Goal: Transaction & Acquisition: Purchase product/service

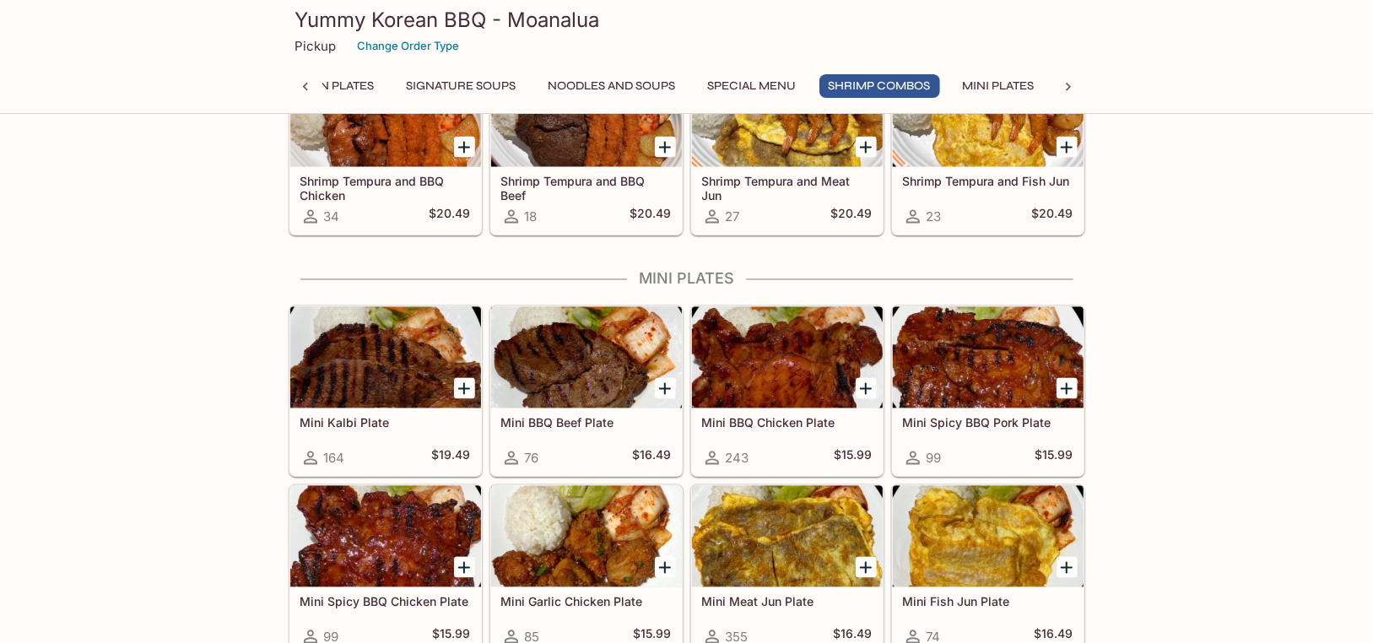
scroll to position [1941, 0]
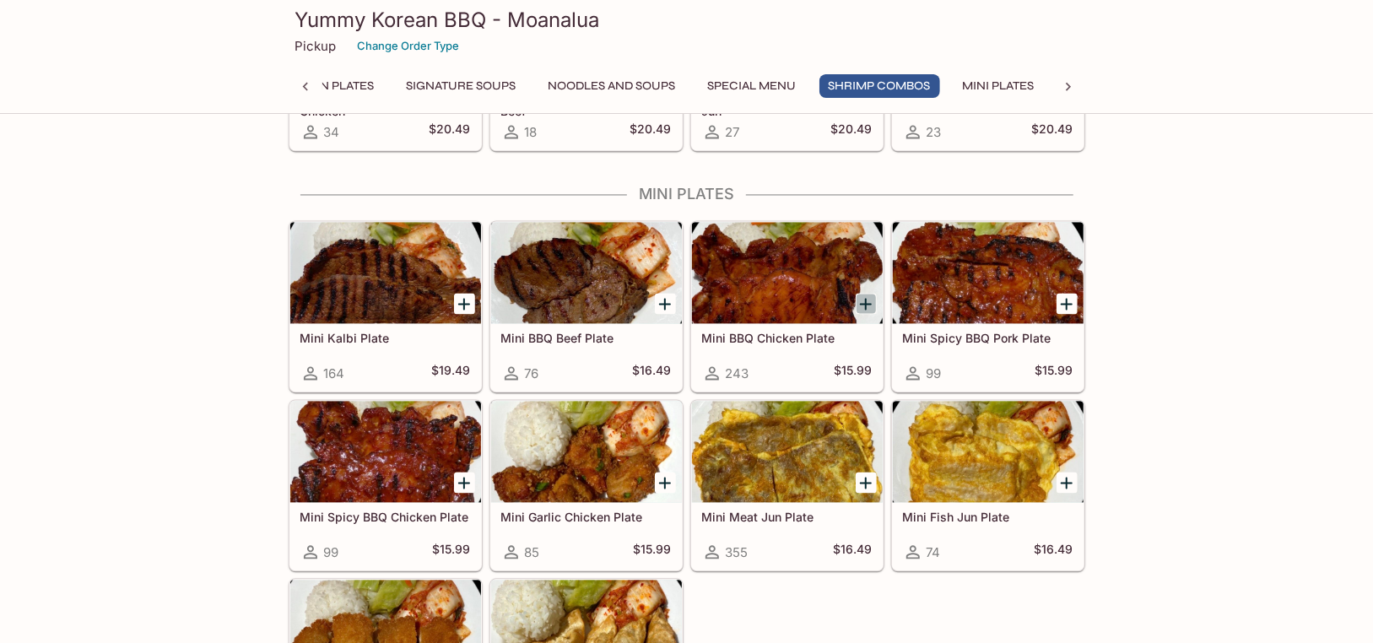
click at [869, 301] on icon "Add Mini BBQ Chicken Plate" at bounding box center [866, 305] width 20 height 20
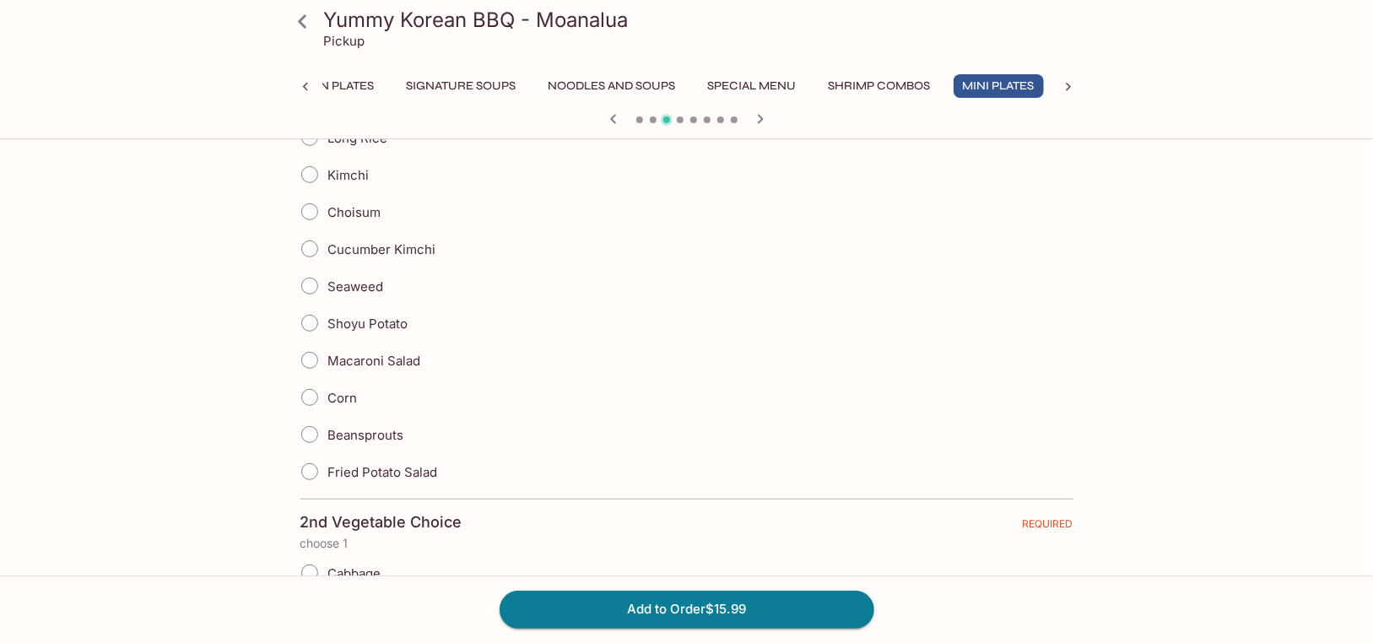
scroll to position [422, 0]
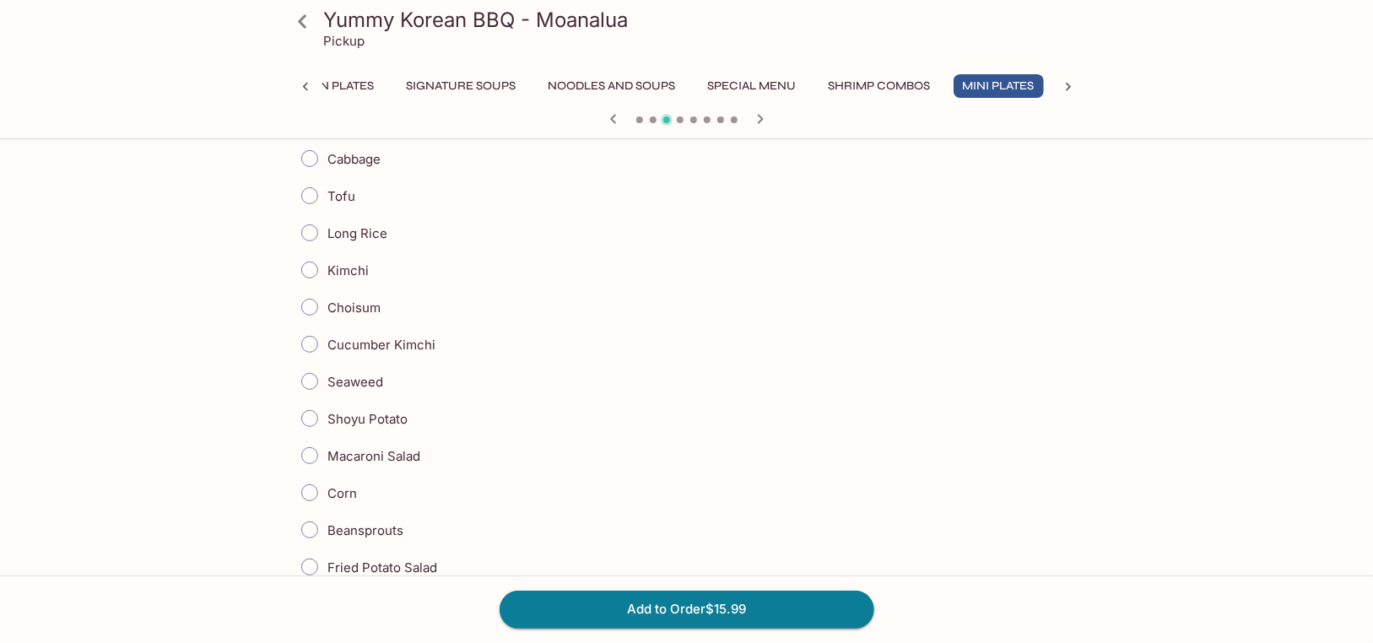
click at [375, 238] on span "Long Rice" at bounding box center [358, 233] width 60 height 16
click at [327, 238] on input "Long Rice" at bounding box center [309, 232] width 35 height 35
radio input "true"
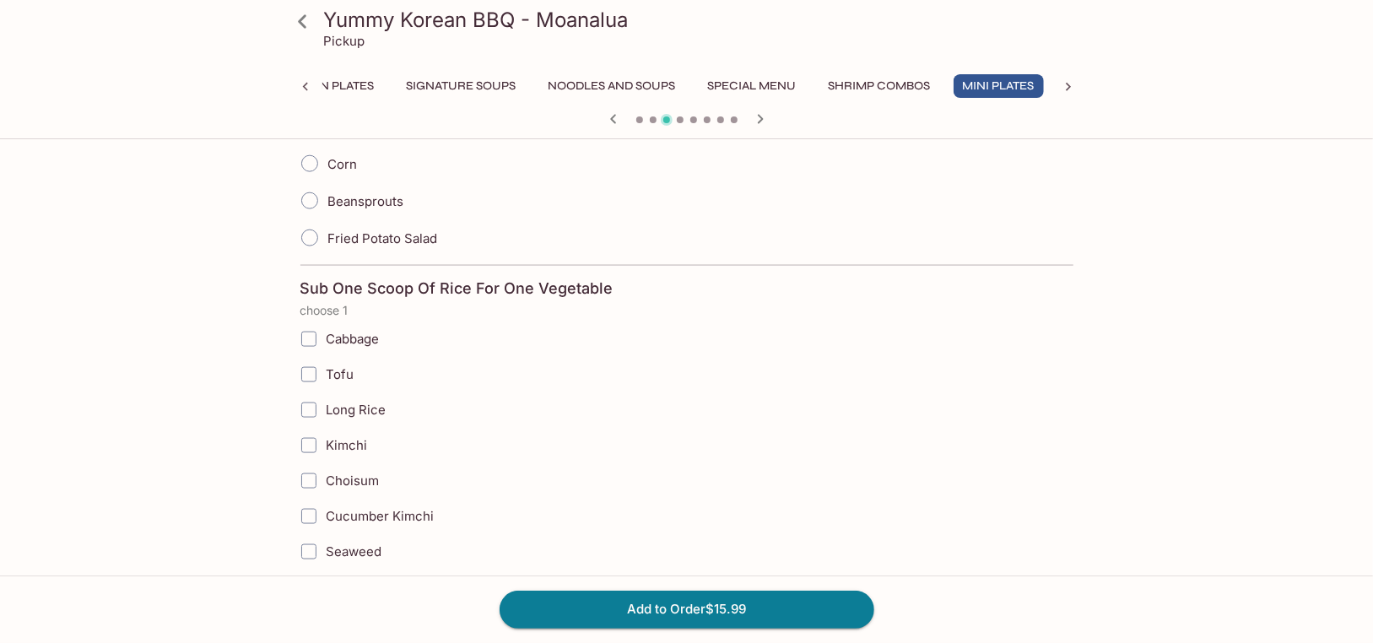
scroll to position [1266, 0]
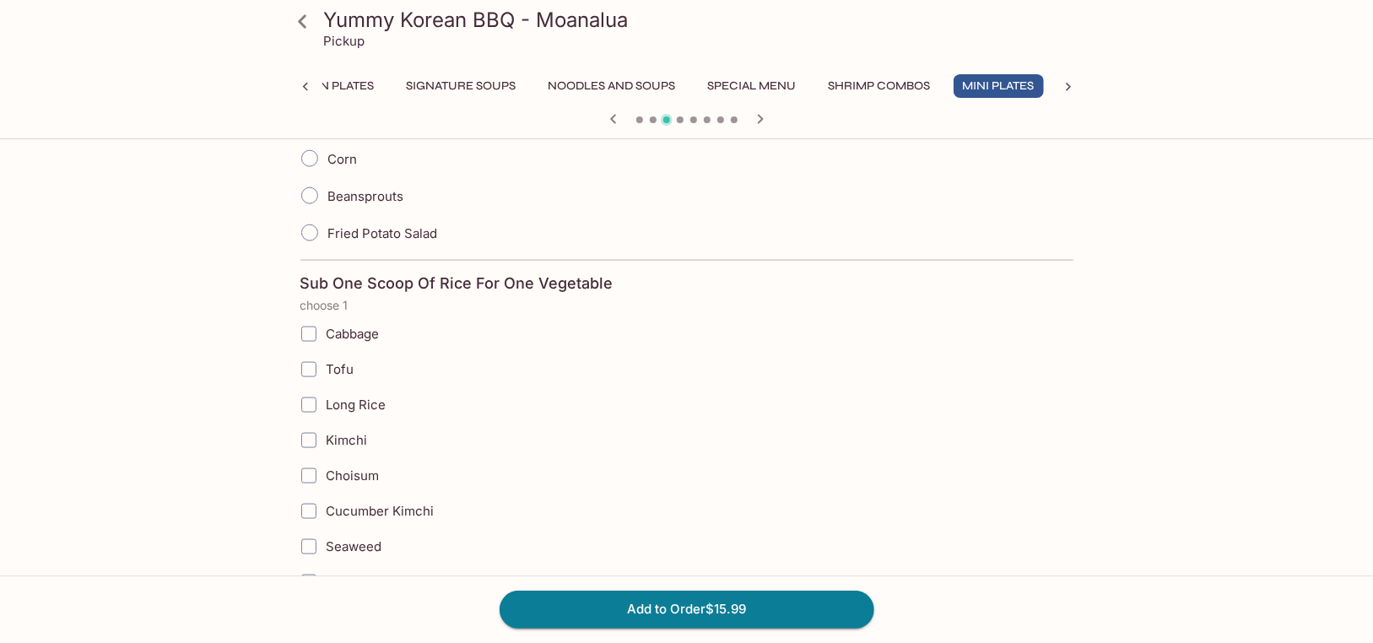
click at [335, 364] on span "Tofu" at bounding box center [341, 369] width 28 height 16
click at [326, 364] on input "Tofu" at bounding box center [309, 370] width 34 height 34
checkbox input "true"
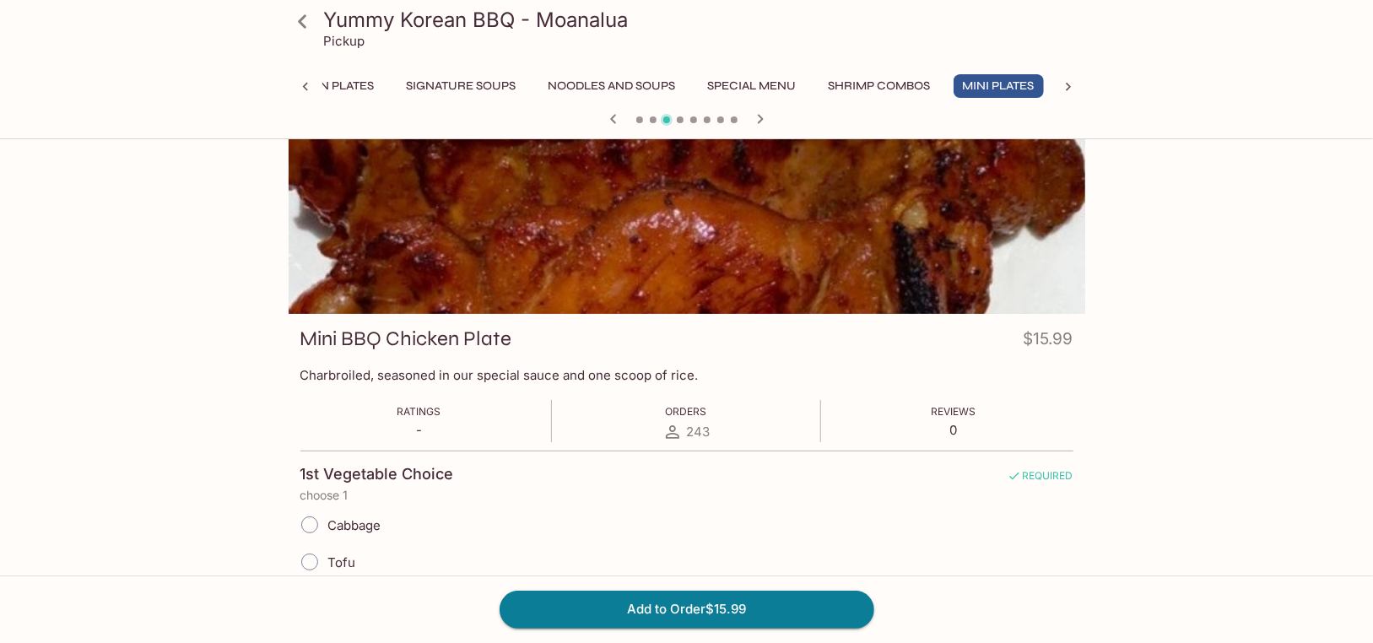
scroll to position [0, 0]
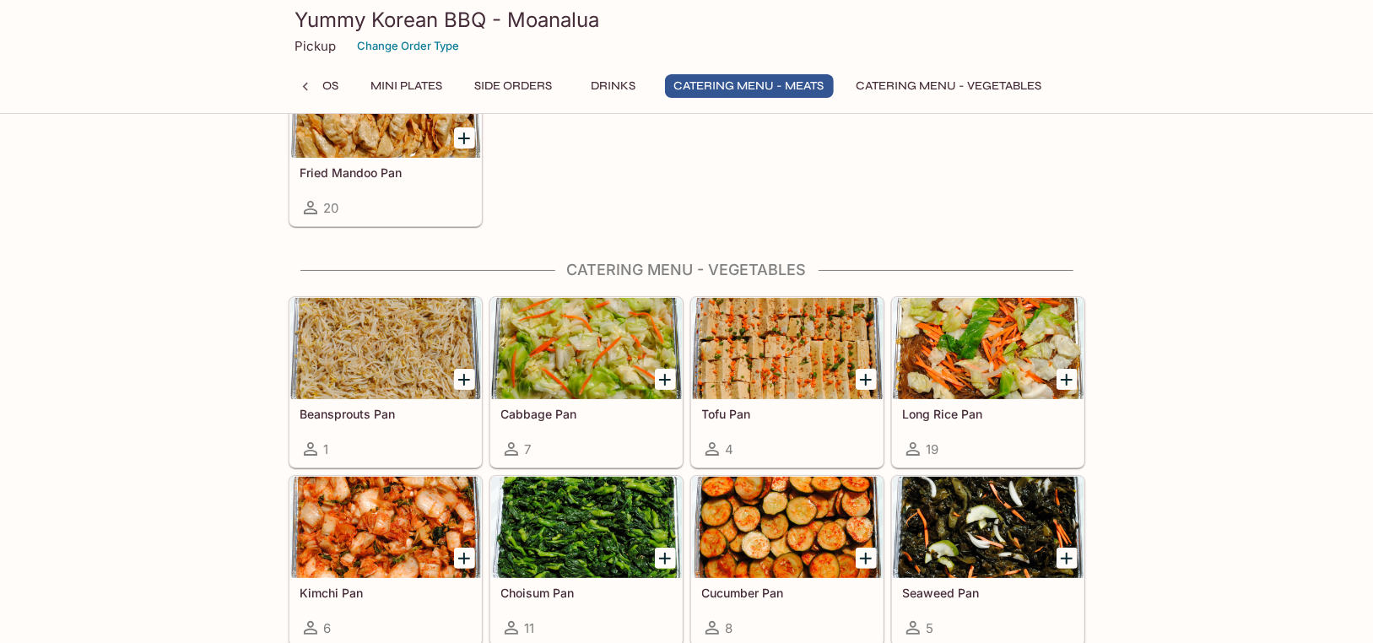
scroll to position [3664, 0]
